Goal: Book appointment/travel/reservation

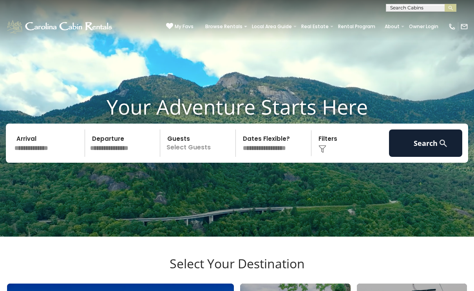
click at [43, 157] on input "text" at bounding box center [48, 143] width 73 height 27
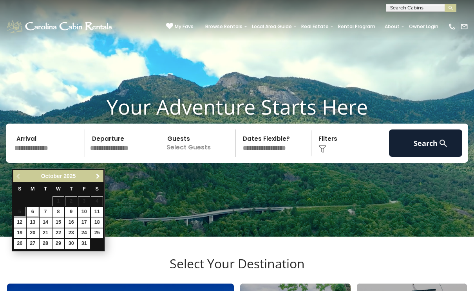
click at [100, 176] on span "Next" at bounding box center [98, 176] width 6 height 6
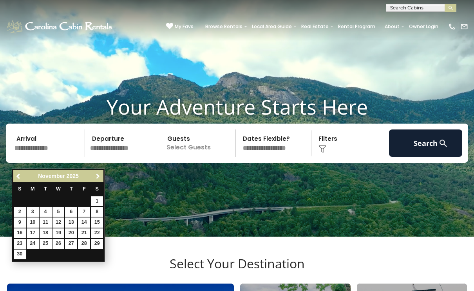
click at [100, 176] on span "Next" at bounding box center [98, 176] width 6 height 6
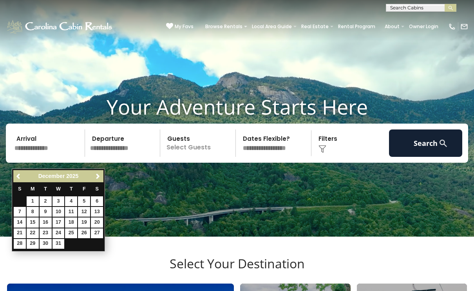
click at [58, 222] on link "17" at bounding box center [58, 223] width 12 height 10
type input "********"
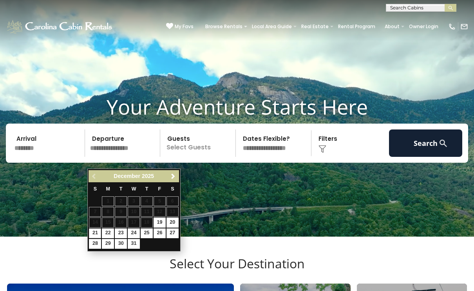
click at [94, 233] on link "21" at bounding box center [95, 234] width 12 height 10
type input "********"
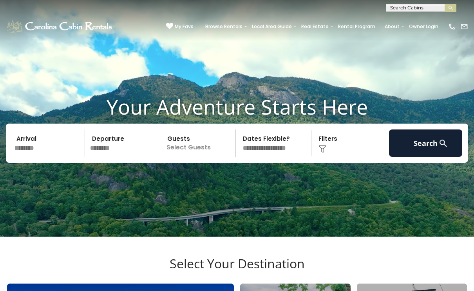
click at [191, 157] on p "Select Guests" at bounding box center [199, 143] width 73 height 27
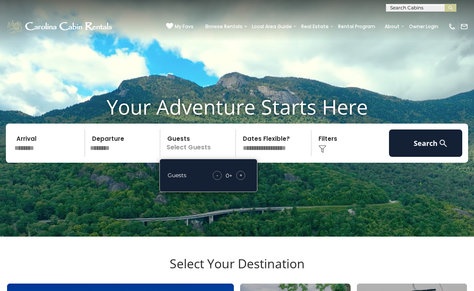
click at [243, 180] on div "+" at bounding box center [240, 175] width 9 height 9
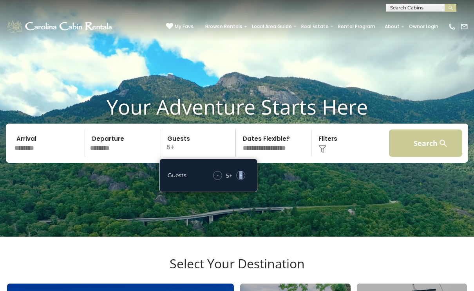
click at [403, 157] on button "Search" at bounding box center [425, 143] width 73 height 27
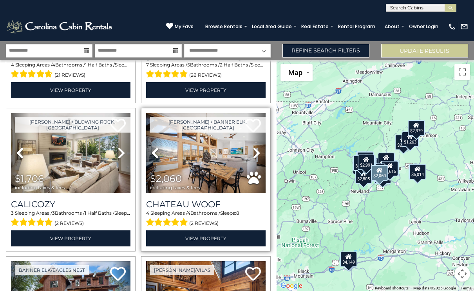
scroll to position [576, 0]
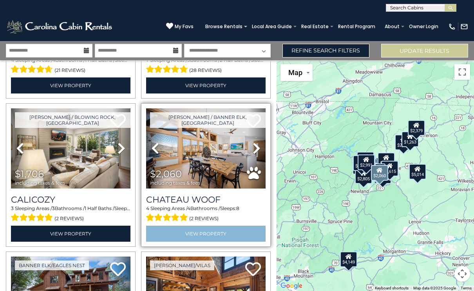
click at [215, 237] on link "View Property" at bounding box center [205, 234] width 119 height 16
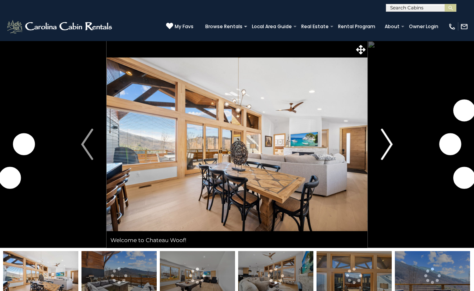
click at [382, 147] on img "Next" at bounding box center [387, 144] width 12 height 31
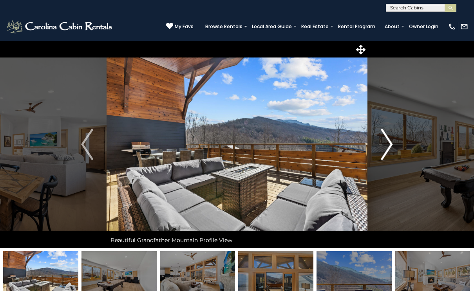
click at [385, 141] on img "Next" at bounding box center [387, 144] width 12 height 31
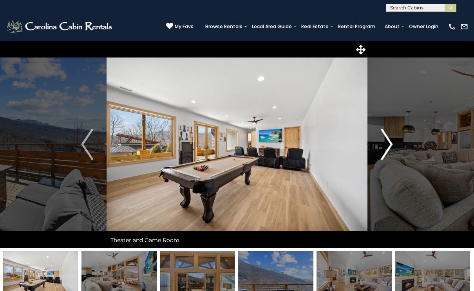
click at [388, 144] on img "Next" at bounding box center [387, 144] width 12 height 31
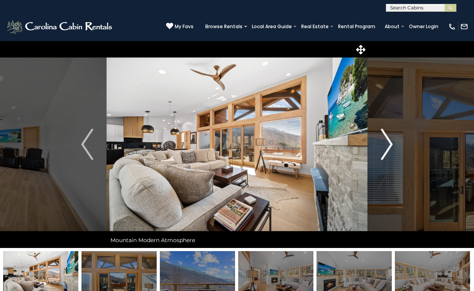
click at [385, 149] on img "Next" at bounding box center [387, 144] width 12 height 31
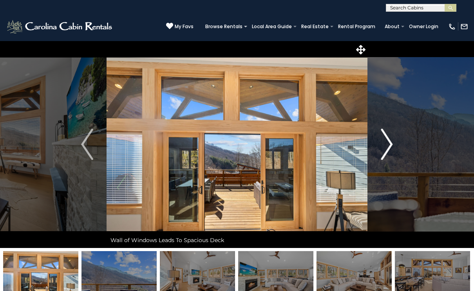
click at [385, 149] on img "Next" at bounding box center [387, 144] width 12 height 31
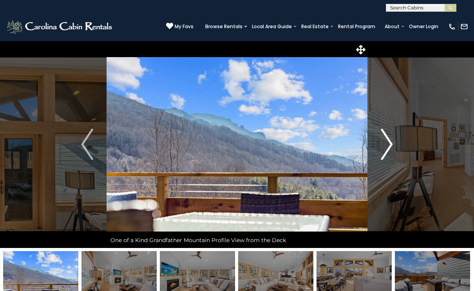
click at [385, 149] on img "Next" at bounding box center [387, 144] width 12 height 31
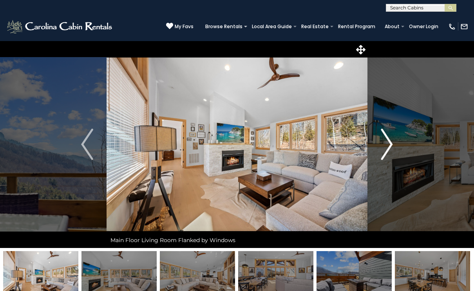
click at [385, 149] on img "Next" at bounding box center [387, 144] width 12 height 31
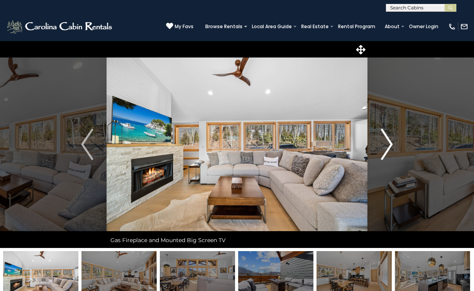
click at [385, 149] on img "Next" at bounding box center [387, 144] width 12 height 31
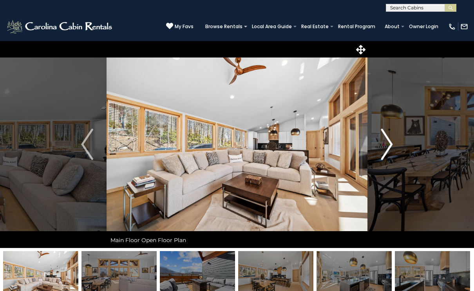
click at [385, 149] on img "Next" at bounding box center [387, 144] width 12 height 31
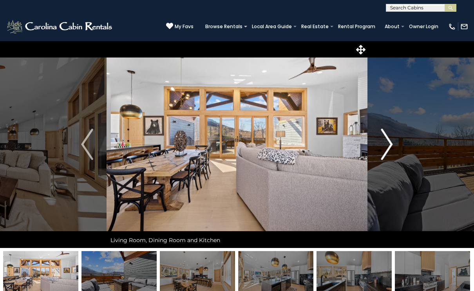
click at [385, 149] on img "Next" at bounding box center [387, 144] width 12 height 31
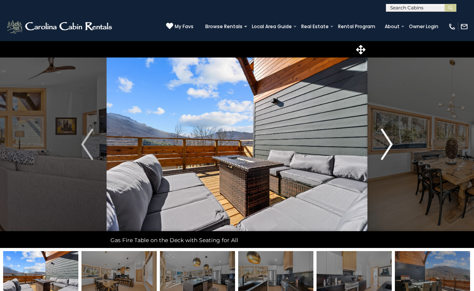
click at [385, 150] on img "Next" at bounding box center [387, 144] width 12 height 31
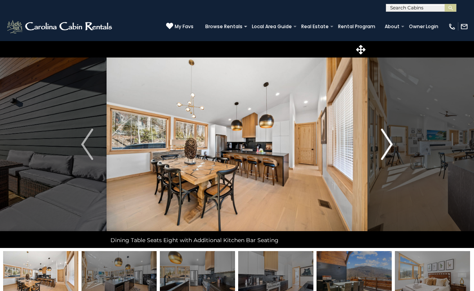
click at [385, 150] on img "Next" at bounding box center [387, 144] width 12 height 31
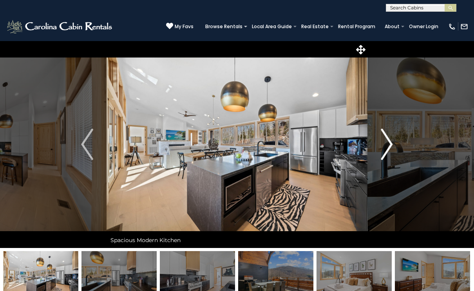
click at [385, 150] on img "Next" at bounding box center [387, 144] width 12 height 31
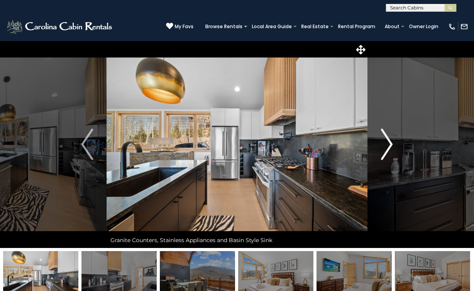
click at [385, 150] on img "Next" at bounding box center [387, 144] width 12 height 31
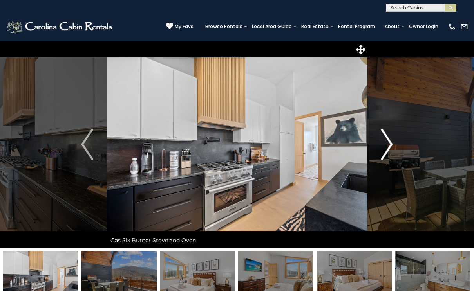
click at [385, 150] on img "Next" at bounding box center [387, 144] width 12 height 31
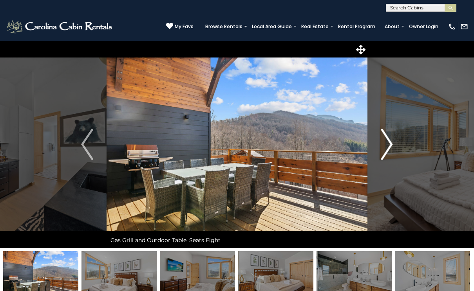
click at [385, 150] on img "Next" at bounding box center [387, 144] width 12 height 31
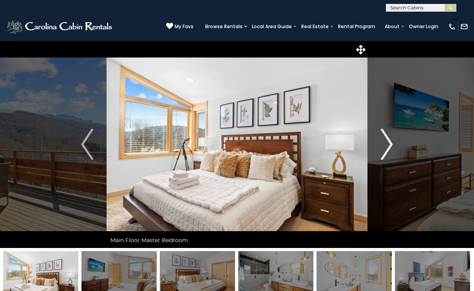
click at [385, 150] on img "Next" at bounding box center [387, 144] width 12 height 31
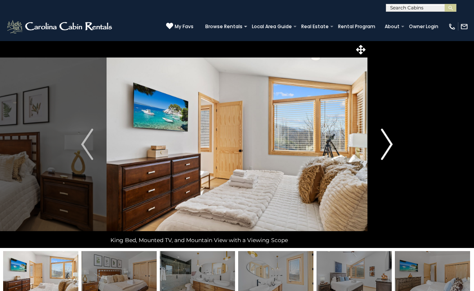
click at [385, 150] on img "Next" at bounding box center [387, 144] width 12 height 31
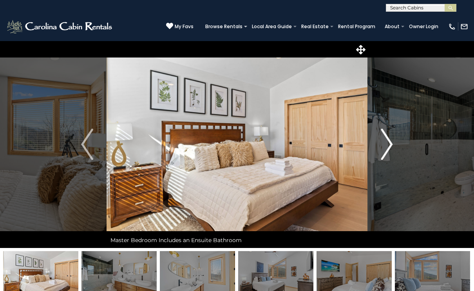
click at [385, 150] on img "Next" at bounding box center [387, 144] width 12 height 31
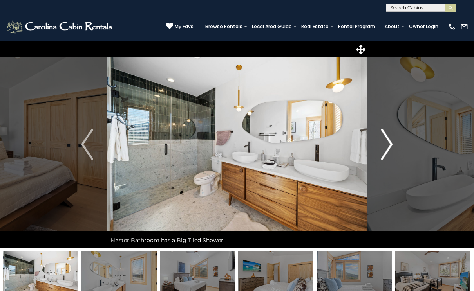
click at [387, 150] on img "Next" at bounding box center [387, 144] width 12 height 31
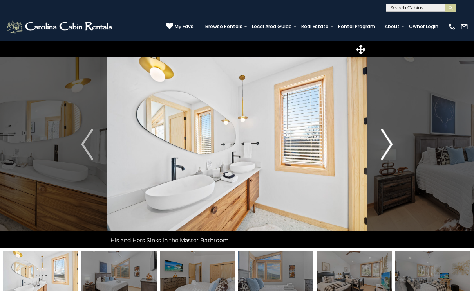
click at [387, 150] on img "Next" at bounding box center [387, 144] width 12 height 31
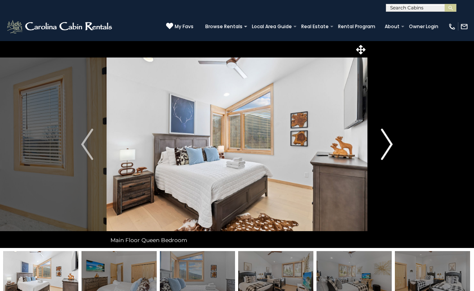
click at [388, 150] on img "Next" at bounding box center [387, 144] width 12 height 31
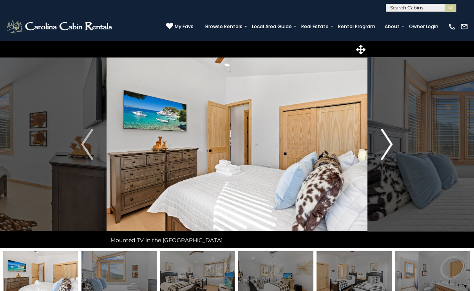
click at [387, 149] on img "Next" at bounding box center [387, 144] width 12 height 31
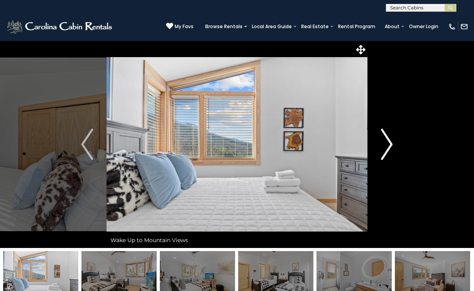
click at [387, 149] on img "Next" at bounding box center [387, 144] width 12 height 31
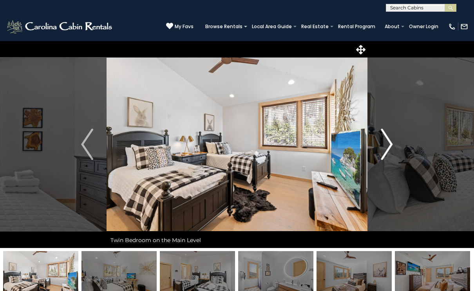
click at [387, 149] on img "Next" at bounding box center [387, 144] width 12 height 31
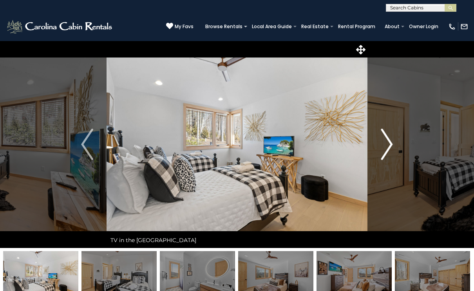
click at [387, 149] on img "Next" at bounding box center [387, 144] width 12 height 31
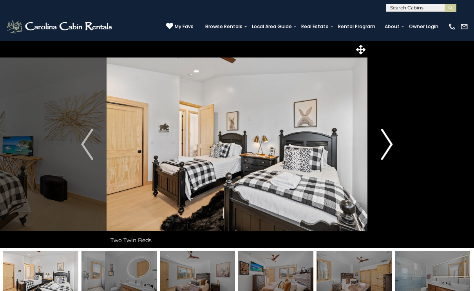
click at [387, 149] on img "Next" at bounding box center [387, 144] width 12 height 31
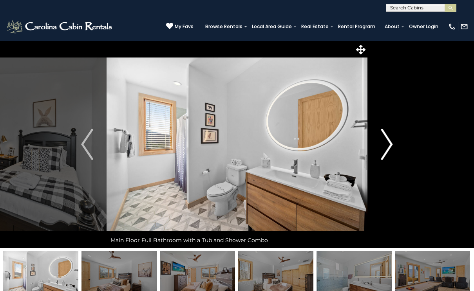
click at [387, 149] on img "Next" at bounding box center [387, 144] width 12 height 31
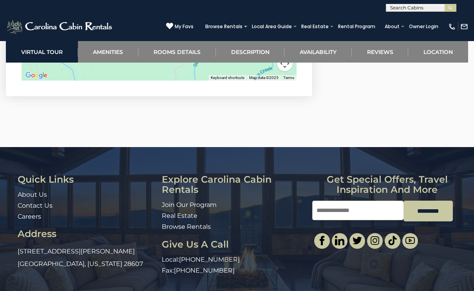
scroll to position [2110, 0]
